Goal: Task Accomplishment & Management: Use online tool/utility

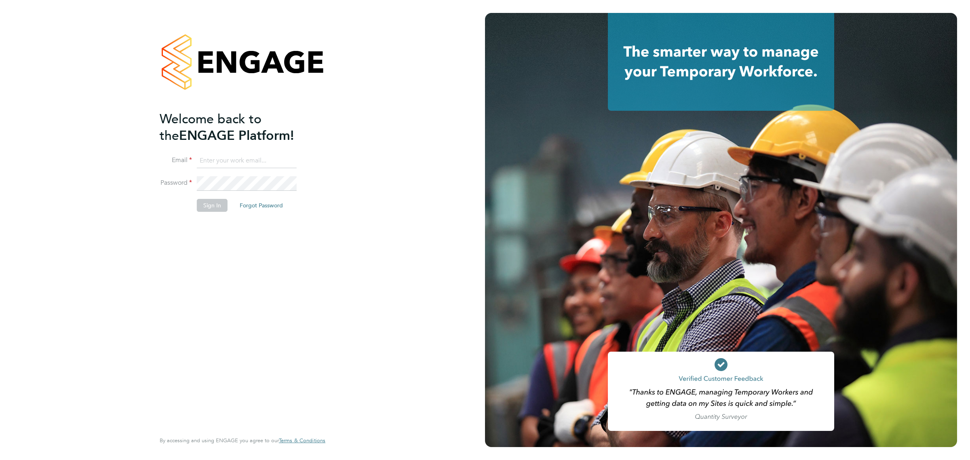
type input "bperkin@psrsolutions.co.uk"
click at [215, 210] on button "Sign In" at bounding box center [212, 205] width 31 height 13
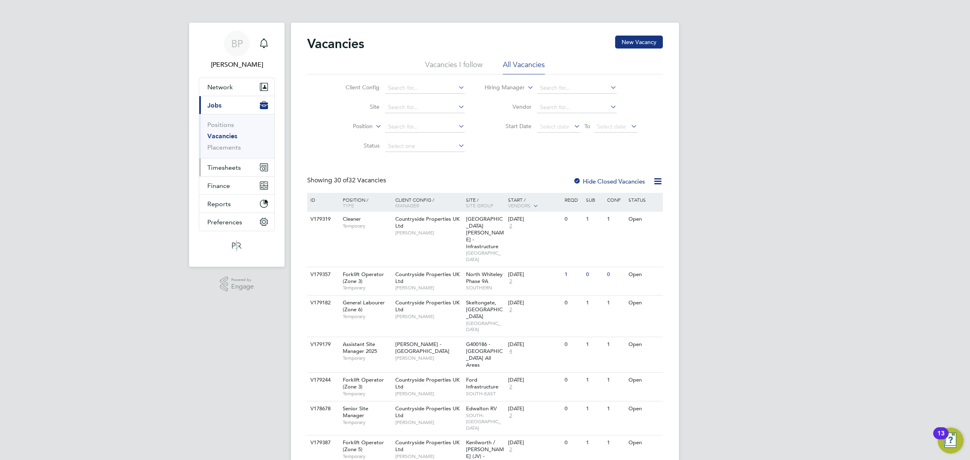
click at [229, 168] on span "Timesheets" at bounding box center [224, 168] width 34 height 8
click at [231, 144] on link "Timesheets" at bounding box center [224, 143] width 34 height 8
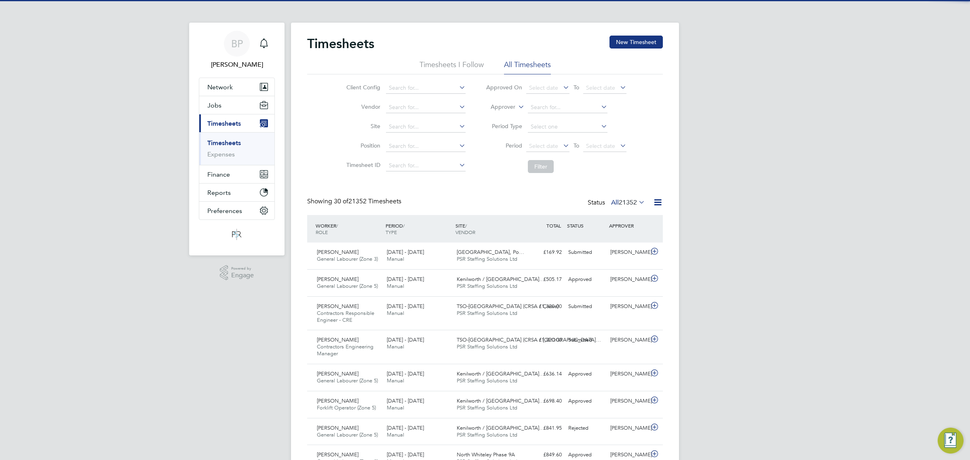
click at [657, 204] on icon at bounding box center [658, 202] width 10 height 10
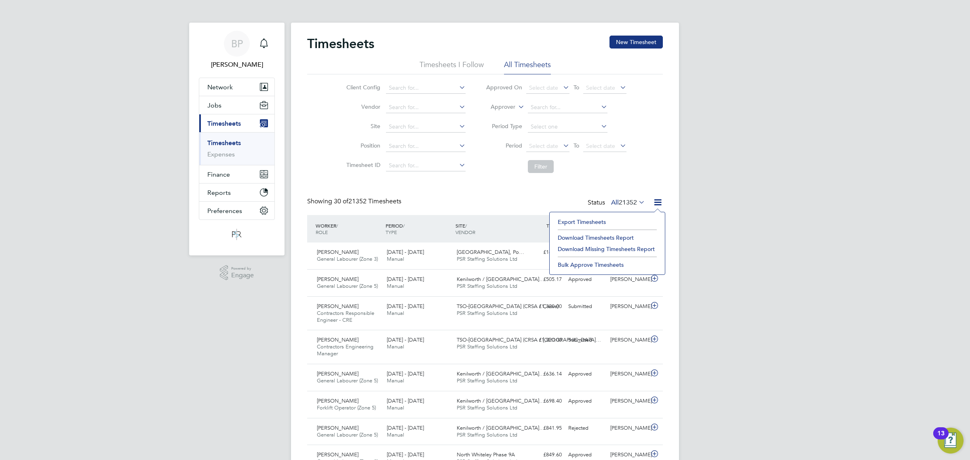
click at [598, 219] on li "Export Timesheets" at bounding box center [607, 221] width 107 height 11
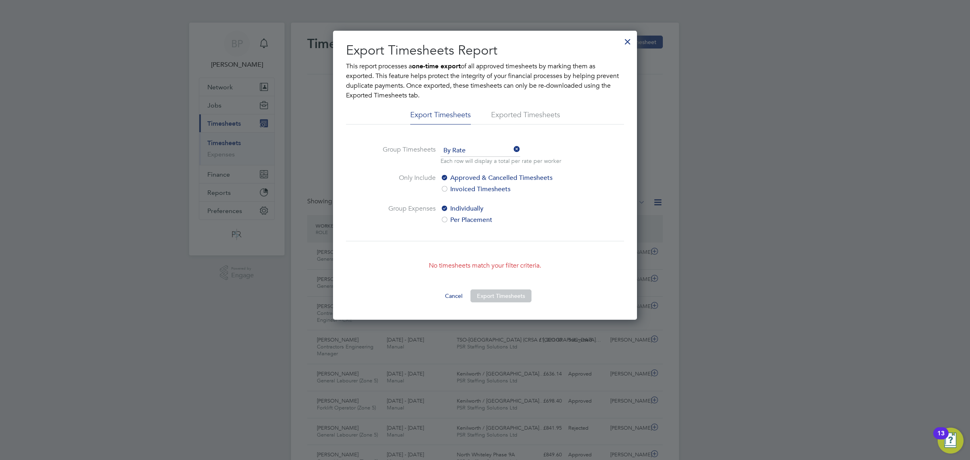
click at [627, 40] on div at bounding box center [628, 39] width 15 height 15
